Goal: Navigation & Orientation: Find specific page/section

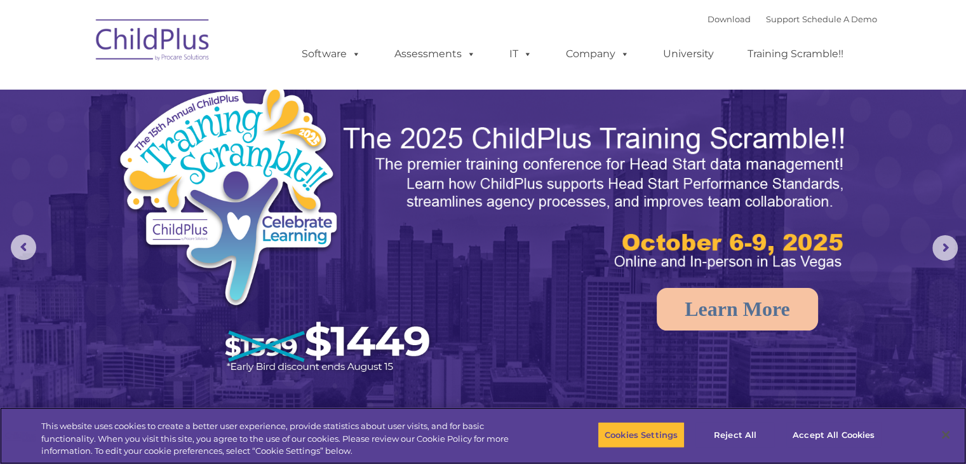
select select "MEDIUM"
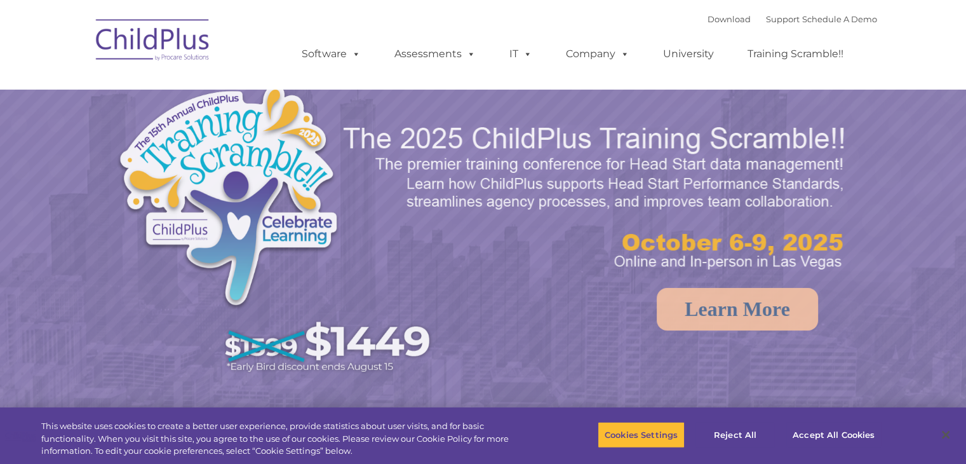
select select "MEDIUM"
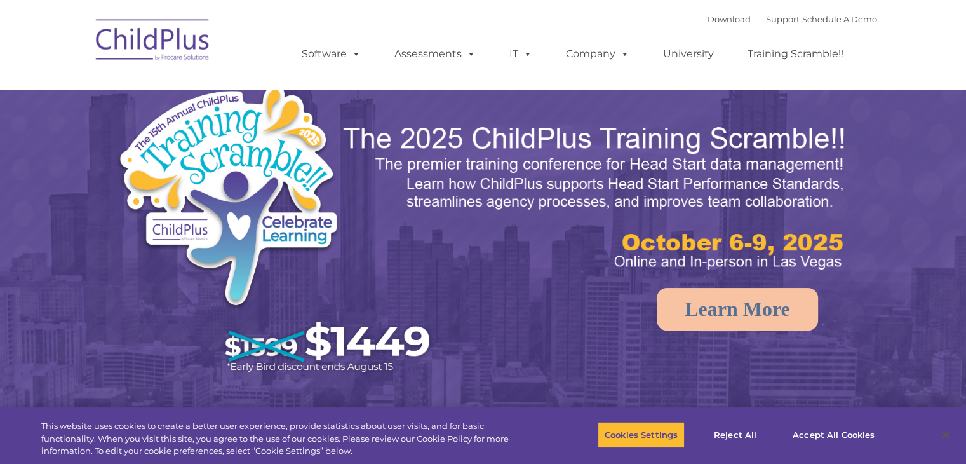
select select "MEDIUM"
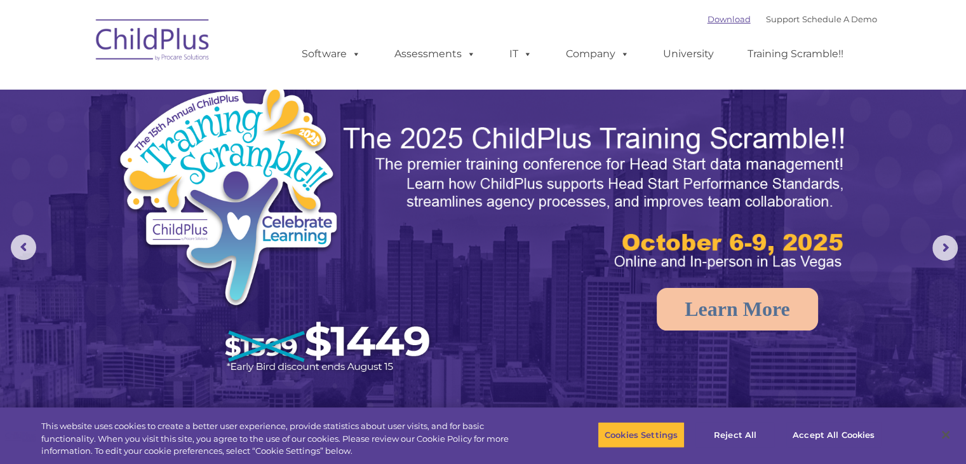
click at [715, 18] on link "Download" at bounding box center [728, 19] width 43 height 10
